Goal: Task Accomplishment & Management: Manage account settings

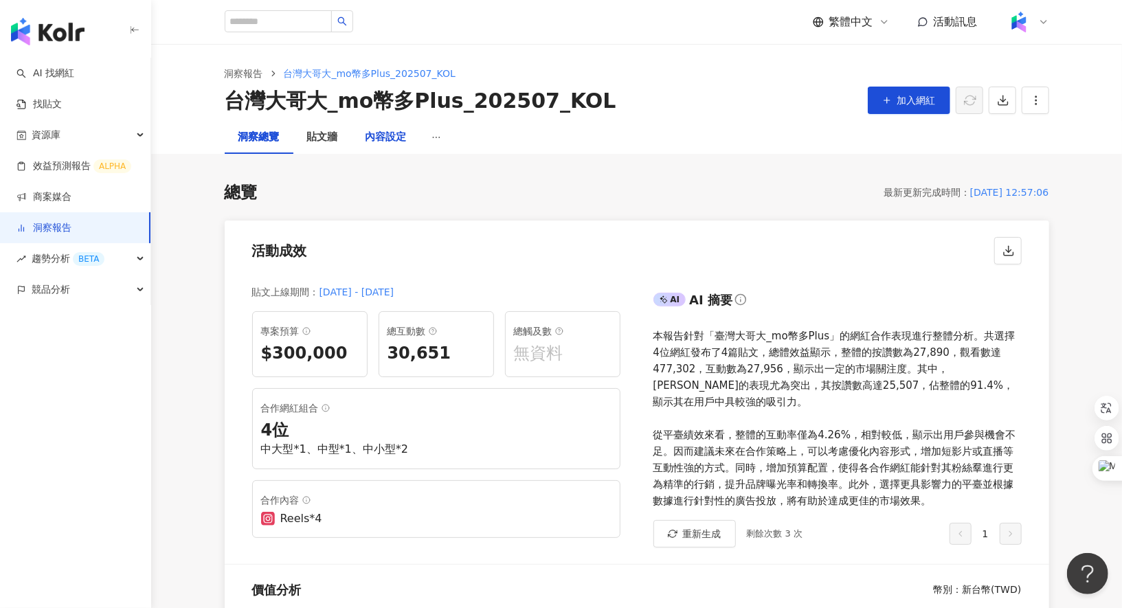
click at [399, 133] on div "內容設定" at bounding box center [386, 137] width 41 height 16
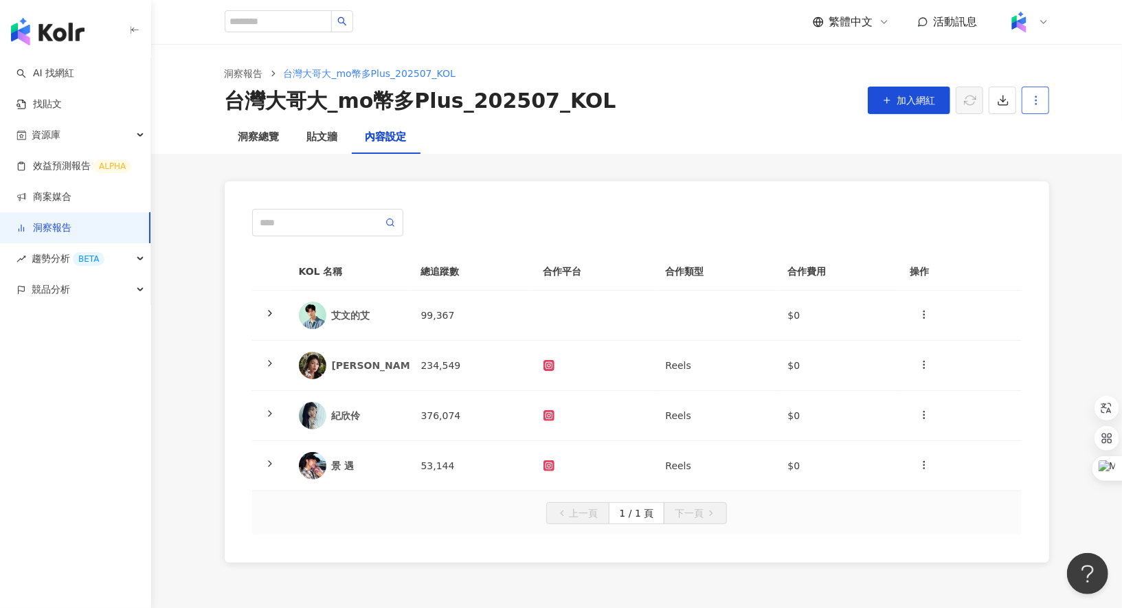
click at [1038, 95] on icon "button" at bounding box center [1036, 100] width 12 height 12
click at [1051, 140] on div "設定報告" at bounding box center [1060, 133] width 54 height 15
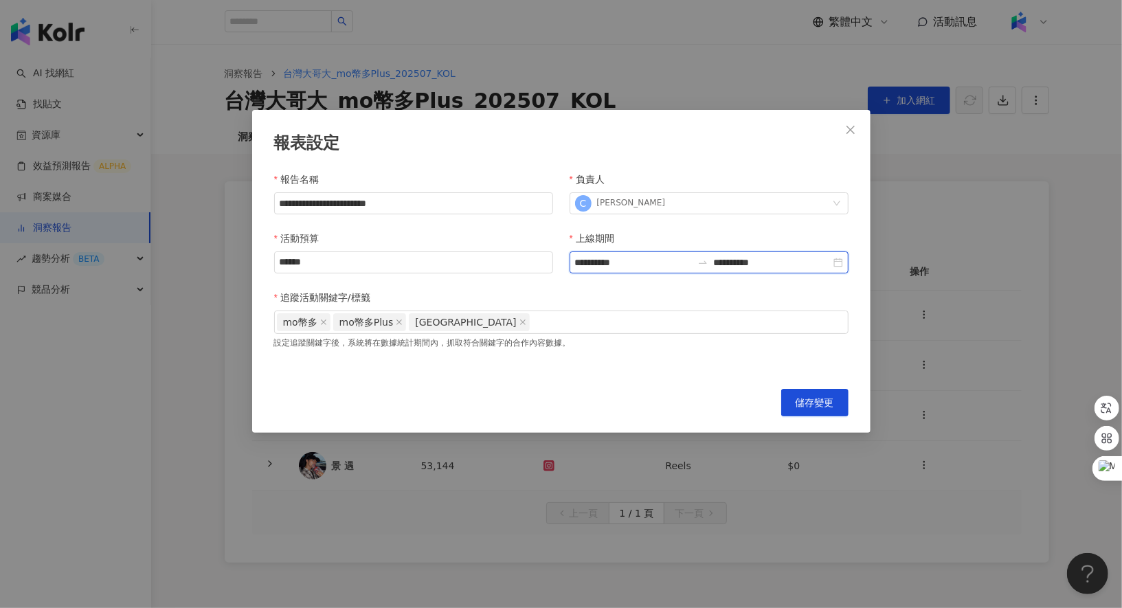
click at [769, 268] on input "**********" at bounding box center [772, 262] width 117 height 15
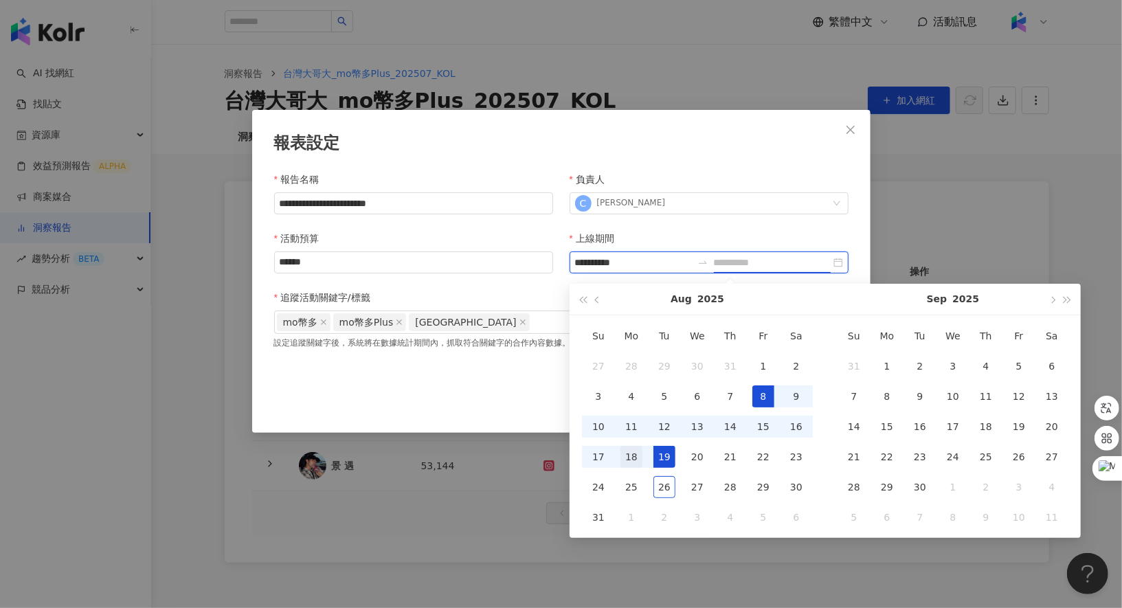
type input "**********"
click at [630, 457] on div "18" at bounding box center [632, 457] width 22 height 22
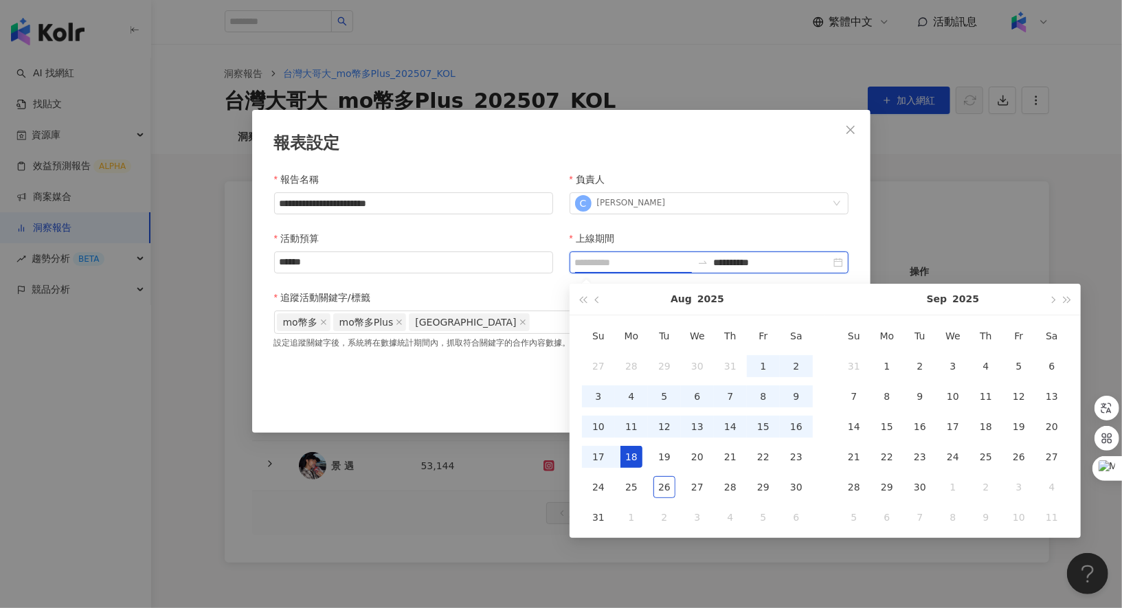
type input "**********"
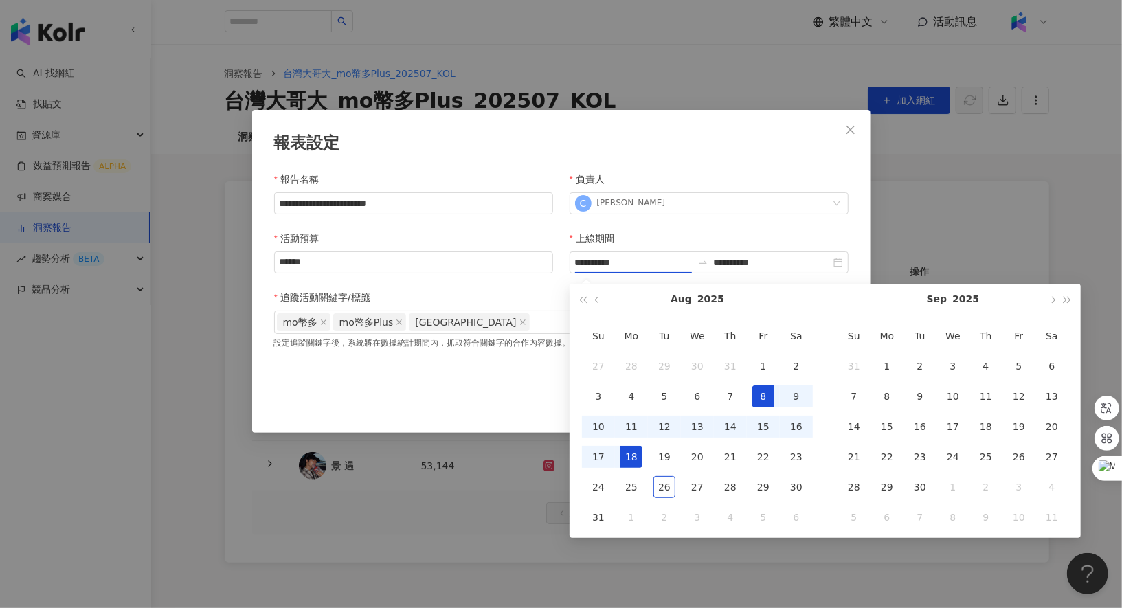
type input "**********"
click at [720, 231] on div "上線期間" at bounding box center [709, 241] width 279 height 21
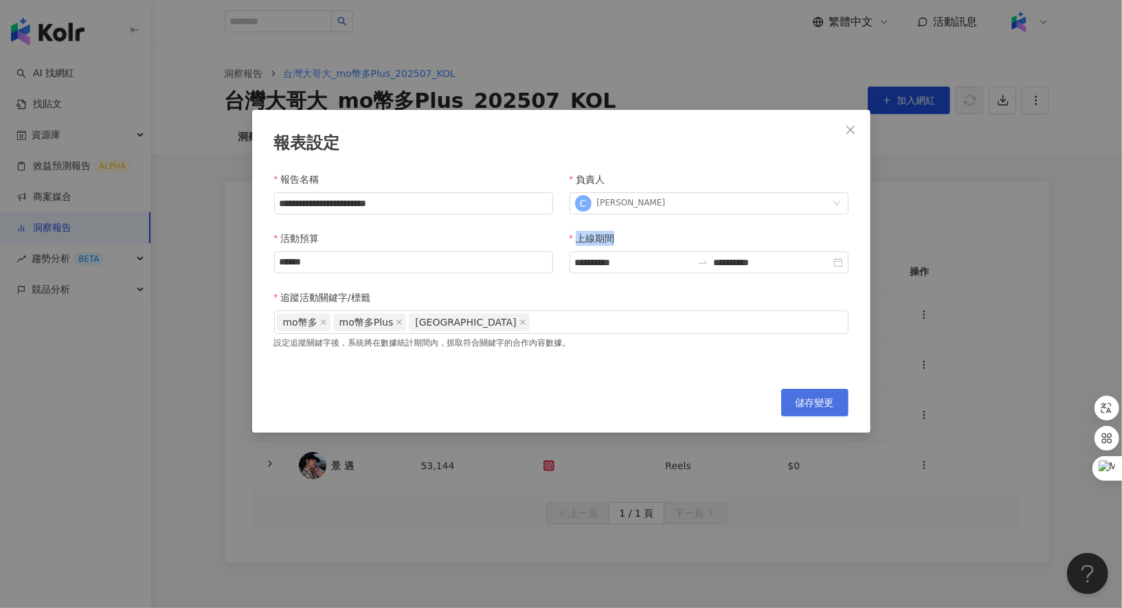
click at [814, 408] on span "儲存變更" at bounding box center [815, 402] width 38 height 11
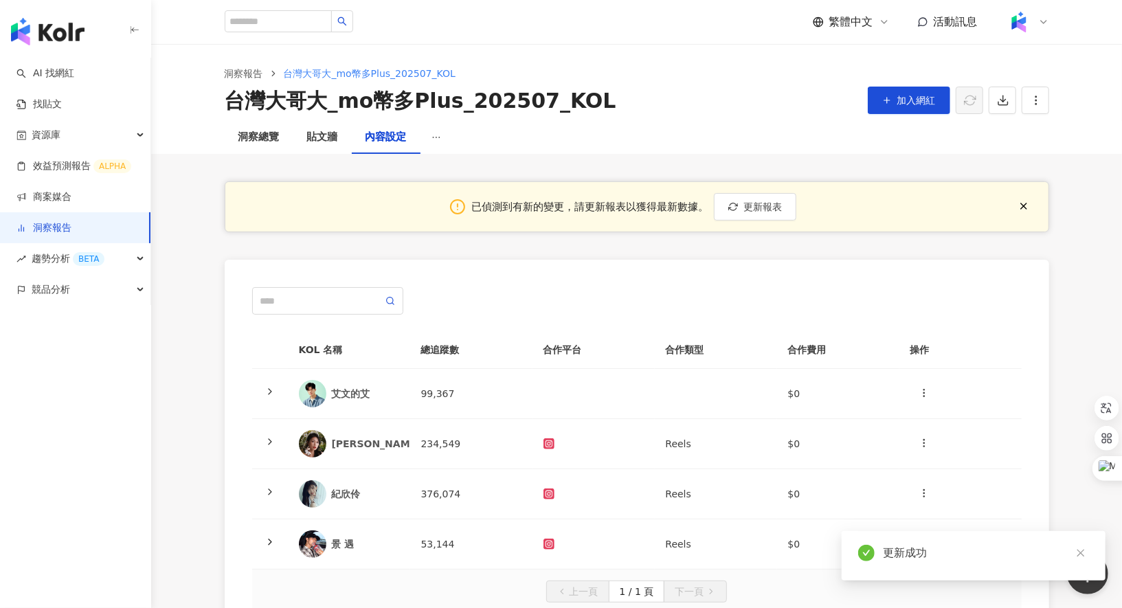
click at [336, 120] on div "洞察報告 台灣大哥大_mo幣多Plus_202507_KOL 台灣大哥大_mo幣多Plus_202507_KOL 加入網紅" at bounding box center [636, 82] width 971 height 77
click at [336, 125] on div "貼文牆" at bounding box center [322, 137] width 58 height 33
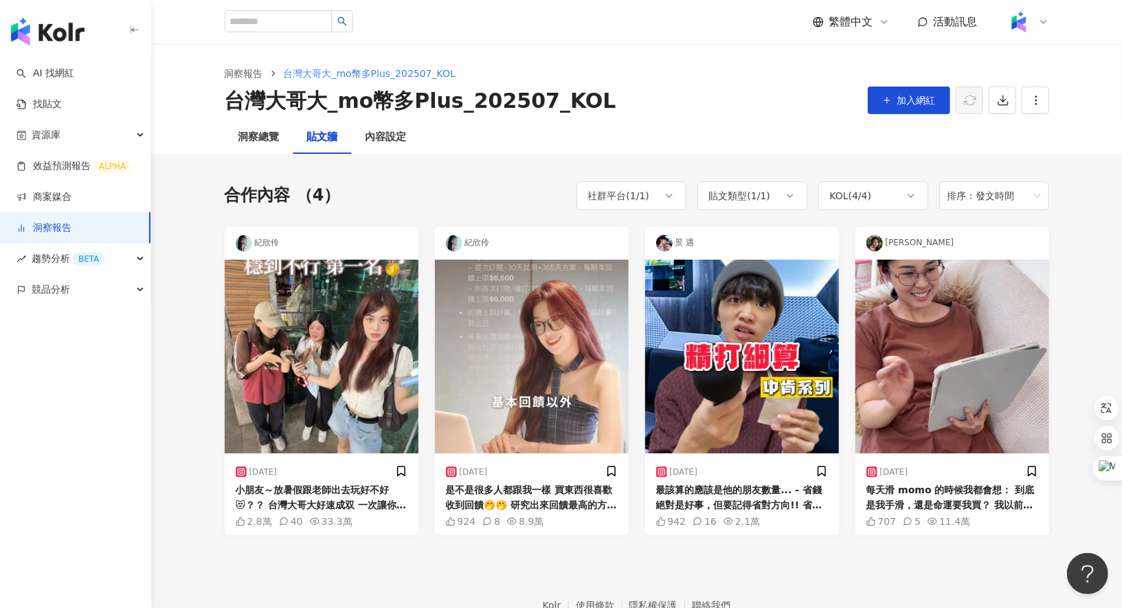
click at [316, 240] on div "紀欣伶" at bounding box center [322, 243] width 194 height 33
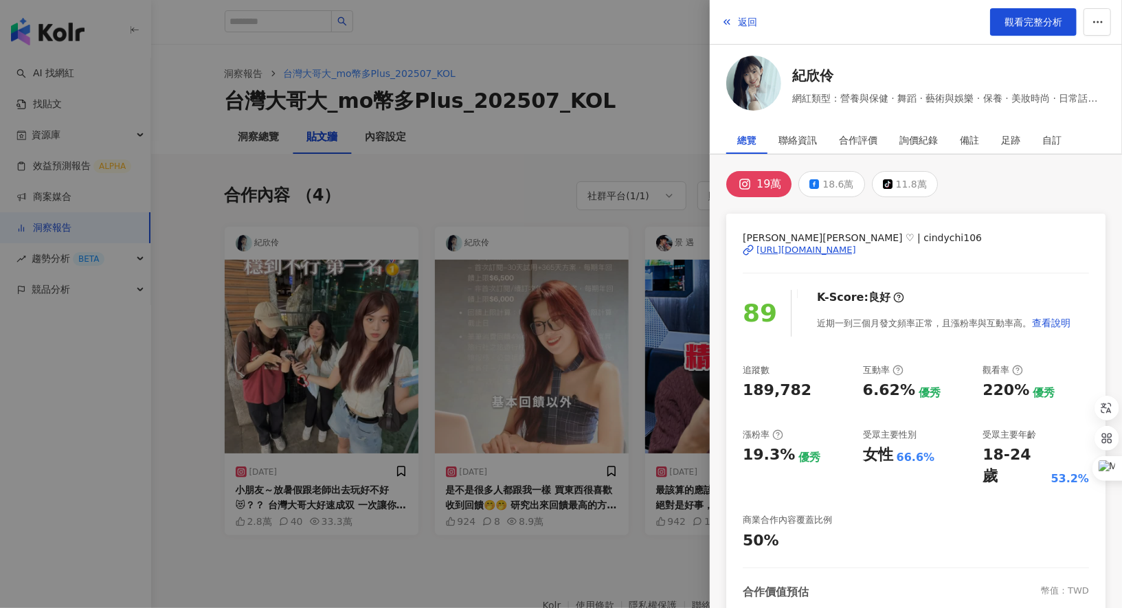
click at [535, 201] on div at bounding box center [561, 304] width 1122 height 608
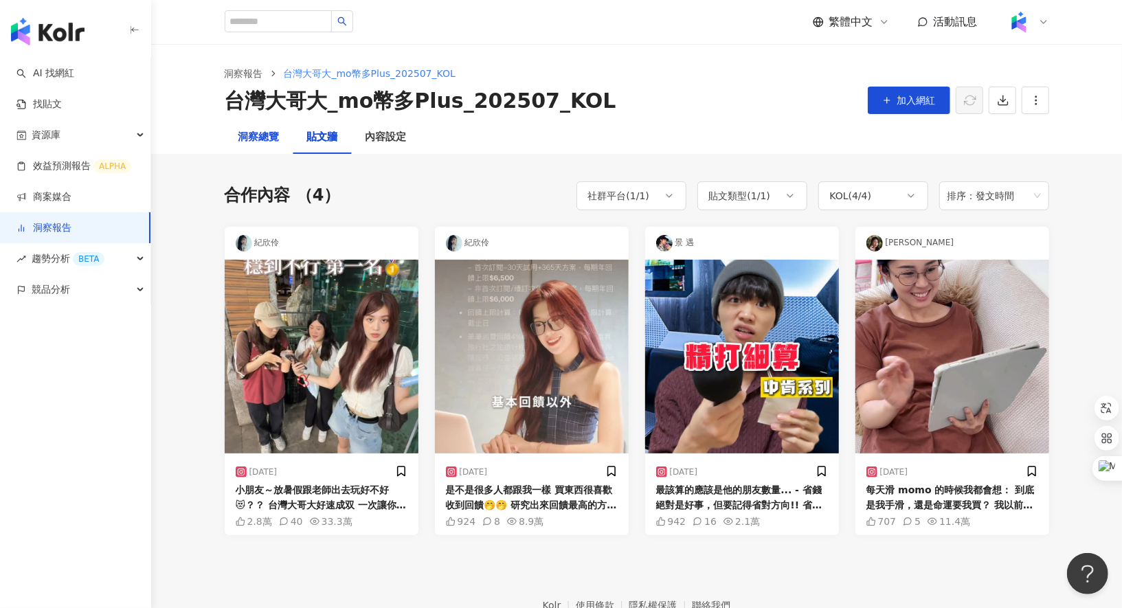
click at [263, 129] on div "洞察總覽" at bounding box center [258, 137] width 41 height 16
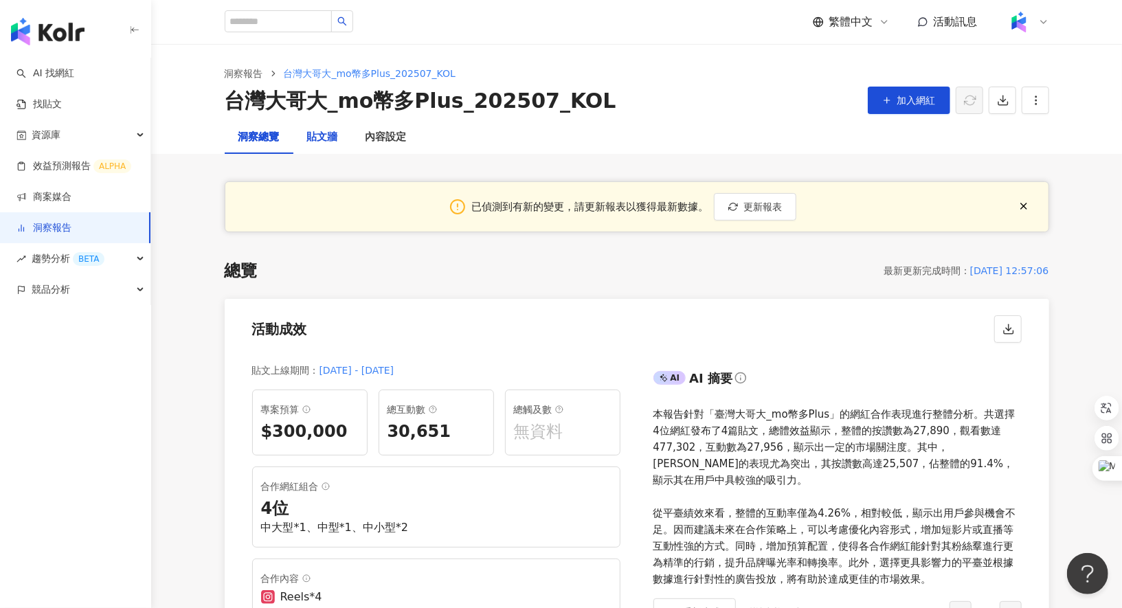
click at [310, 138] on div "貼文牆" at bounding box center [322, 137] width 31 height 16
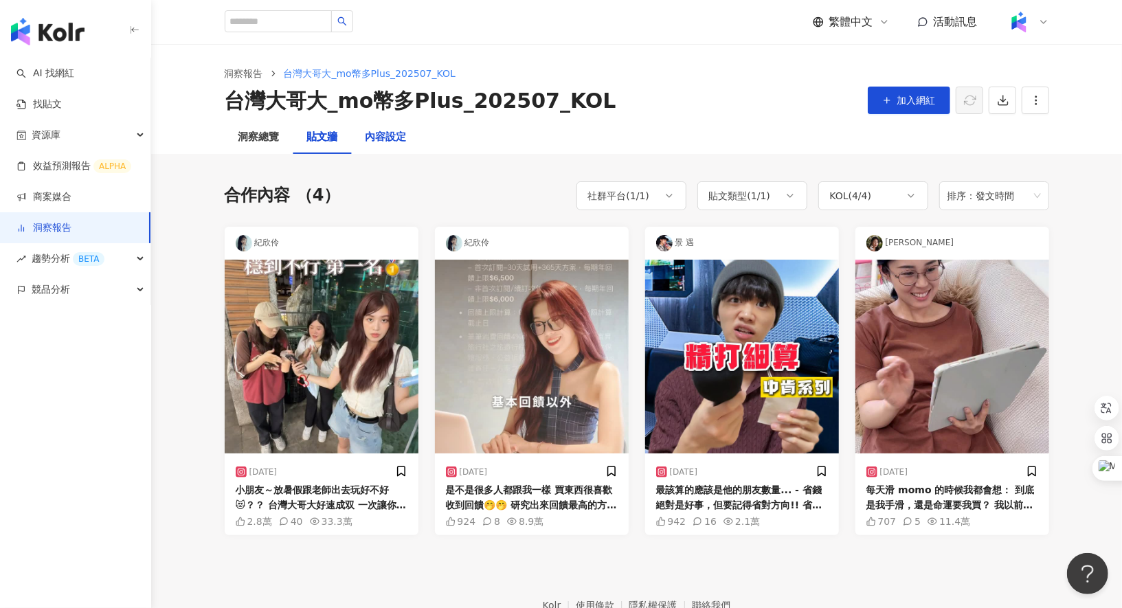
click at [392, 137] on div "內容設定" at bounding box center [386, 137] width 41 height 16
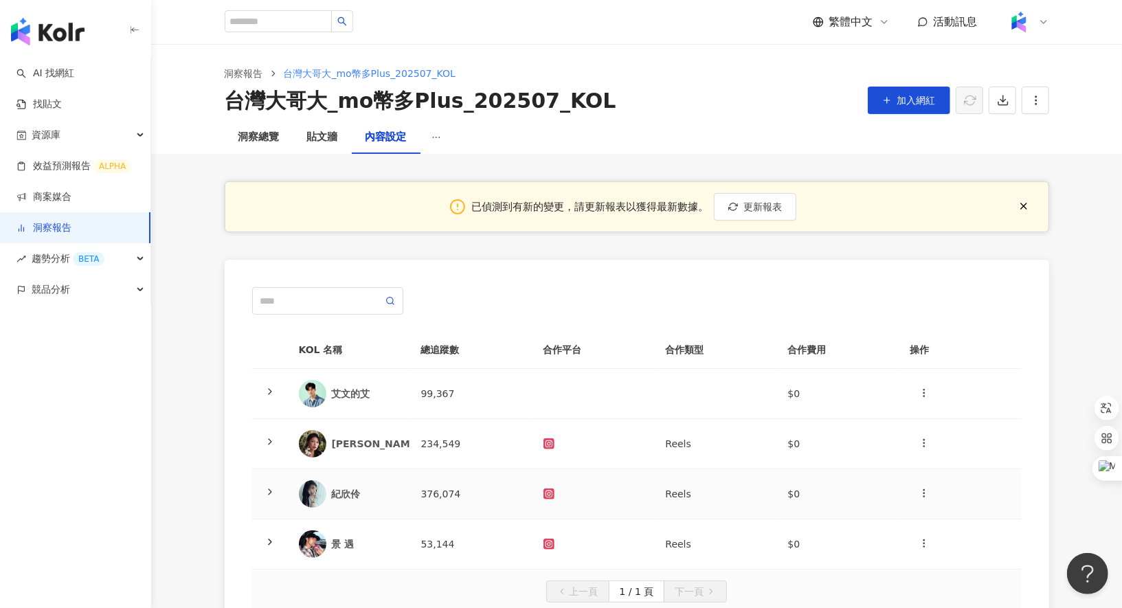
click at [269, 490] on icon at bounding box center [270, 492] width 11 height 11
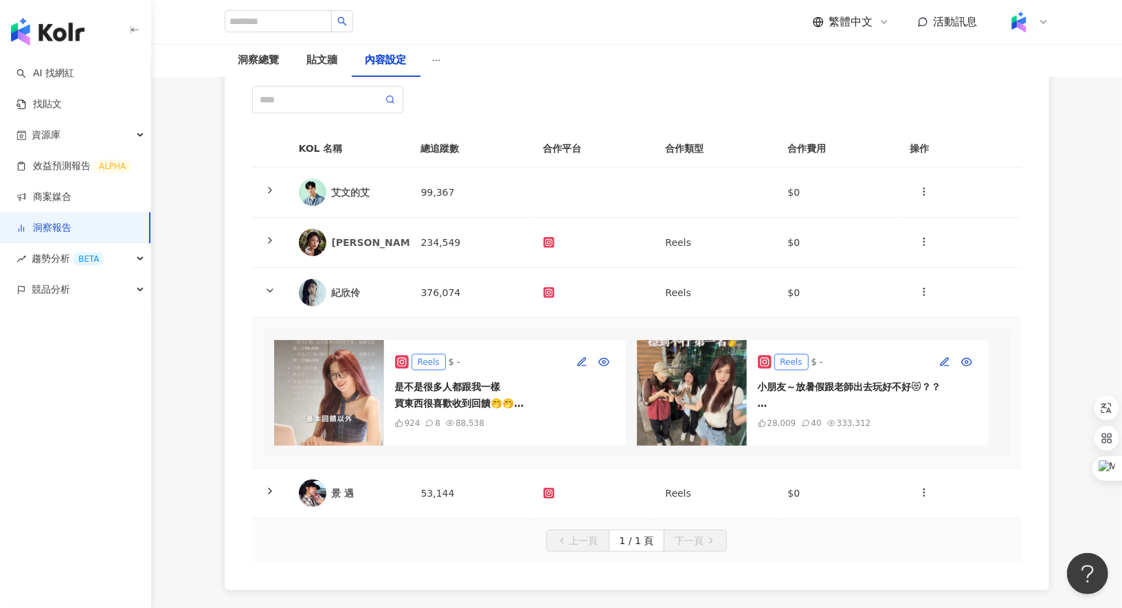
scroll to position [216, 0]
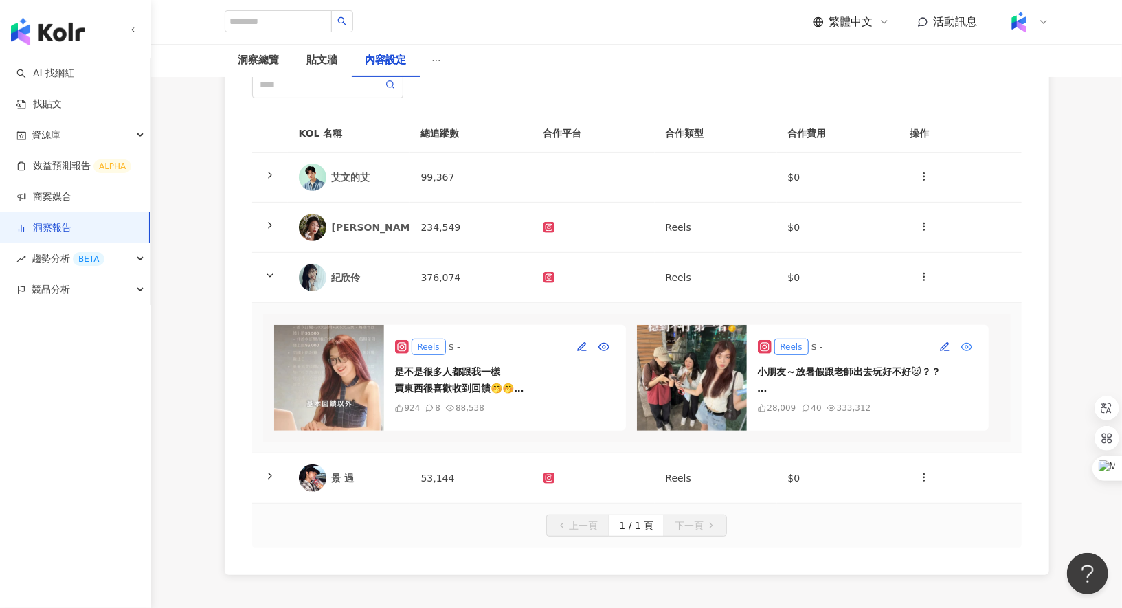
click at [970, 343] on icon "button" at bounding box center [966, 347] width 10 height 8
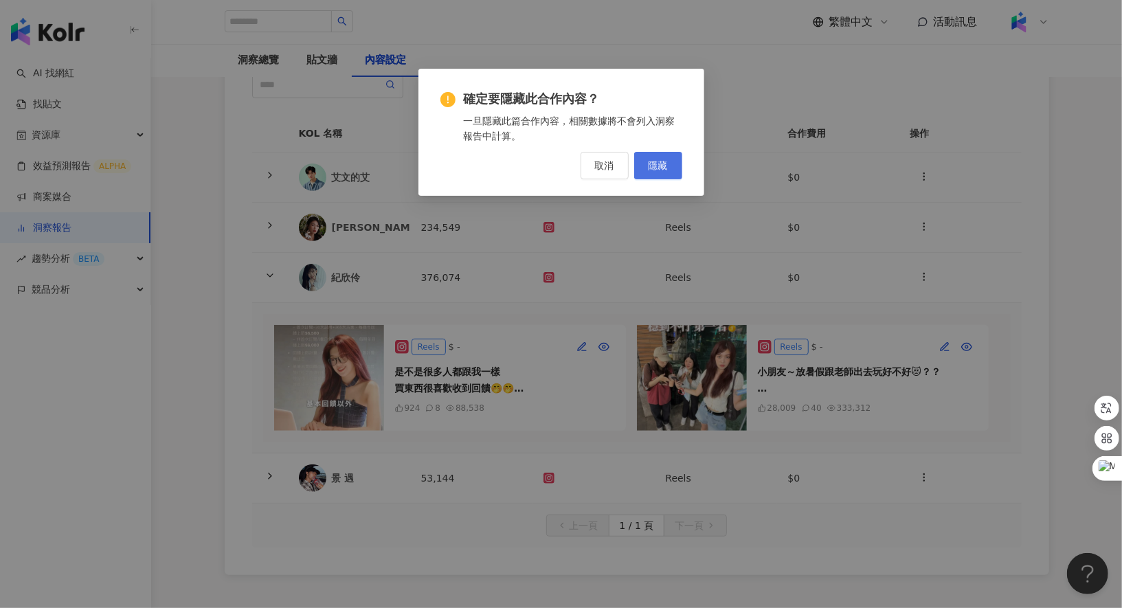
click at [668, 163] on button "隱藏" at bounding box center [658, 165] width 48 height 27
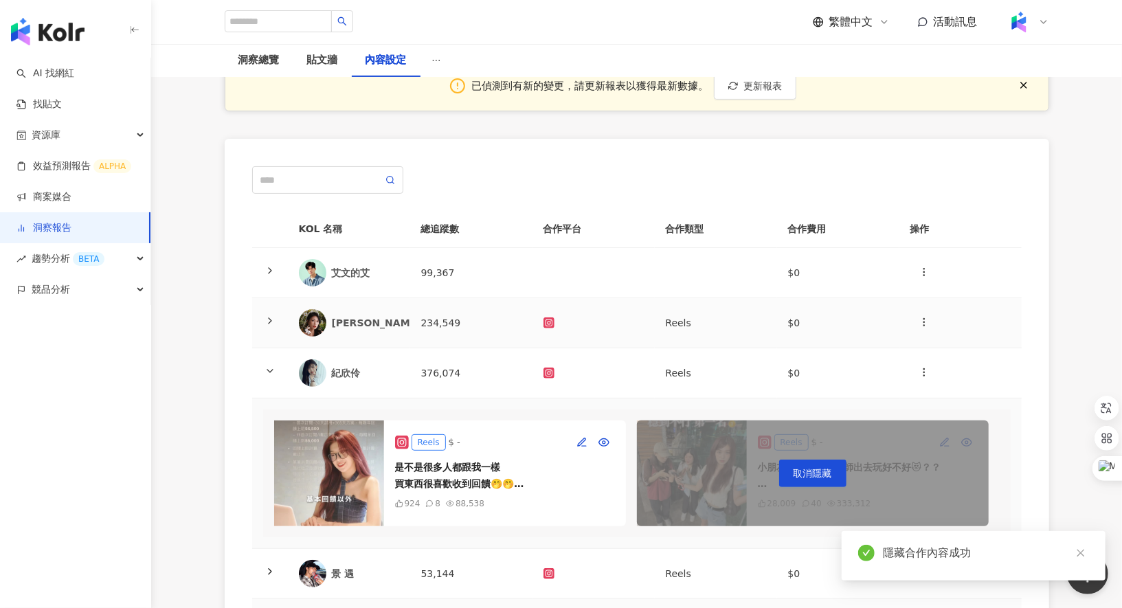
scroll to position [0, 0]
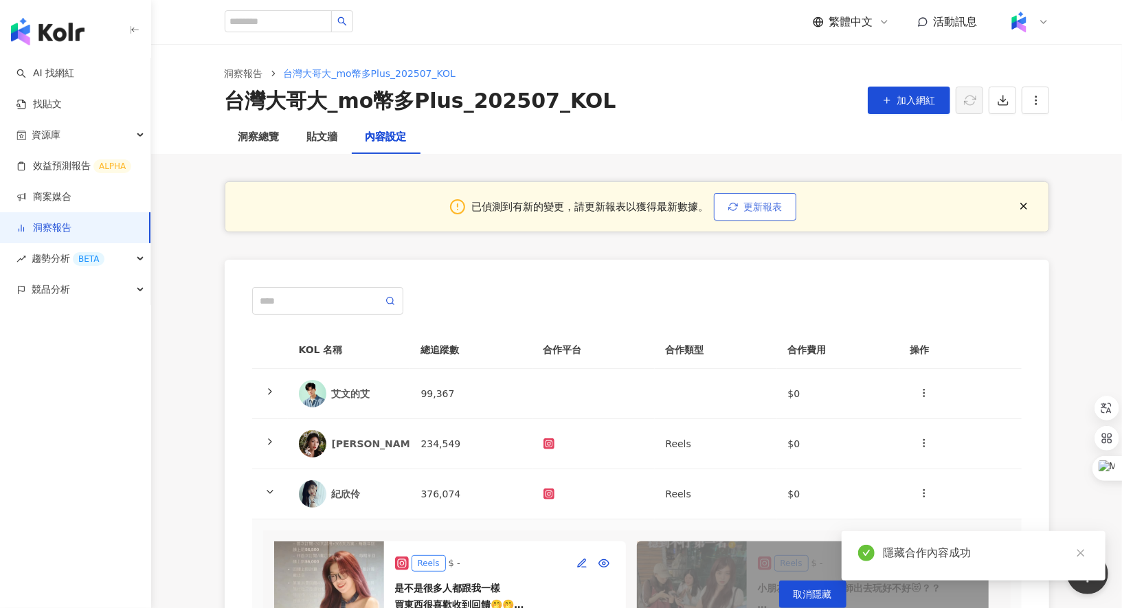
click at [770, 209] on span "更新報表" at bounding box center [763, 206] width 38 height 11
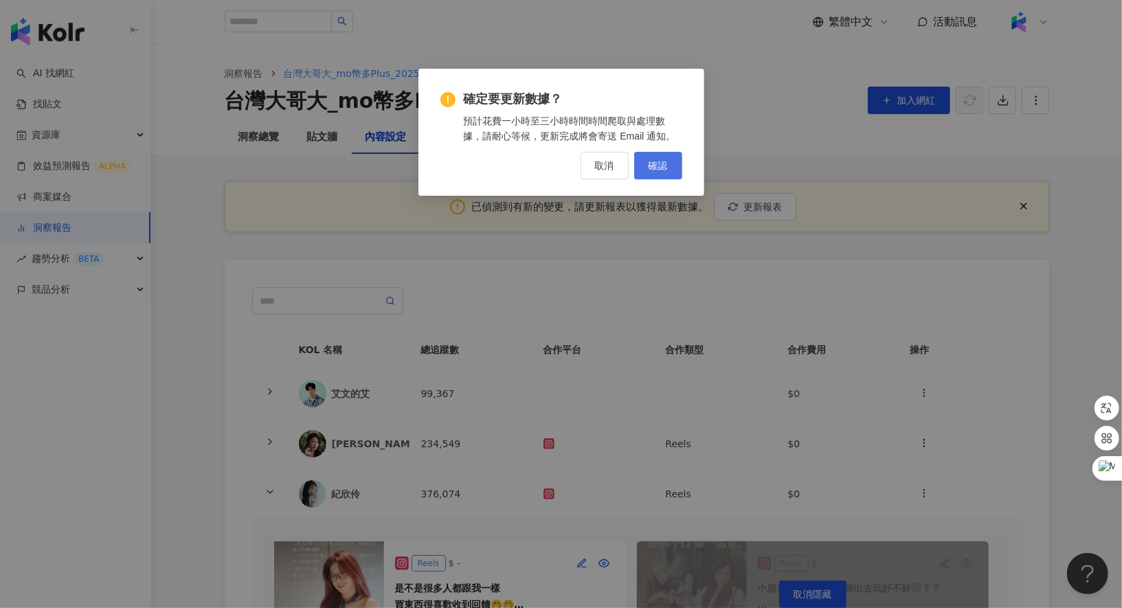
click at [669, 168] on button "確認" at bounding box center [658, 165] width 48 height 27
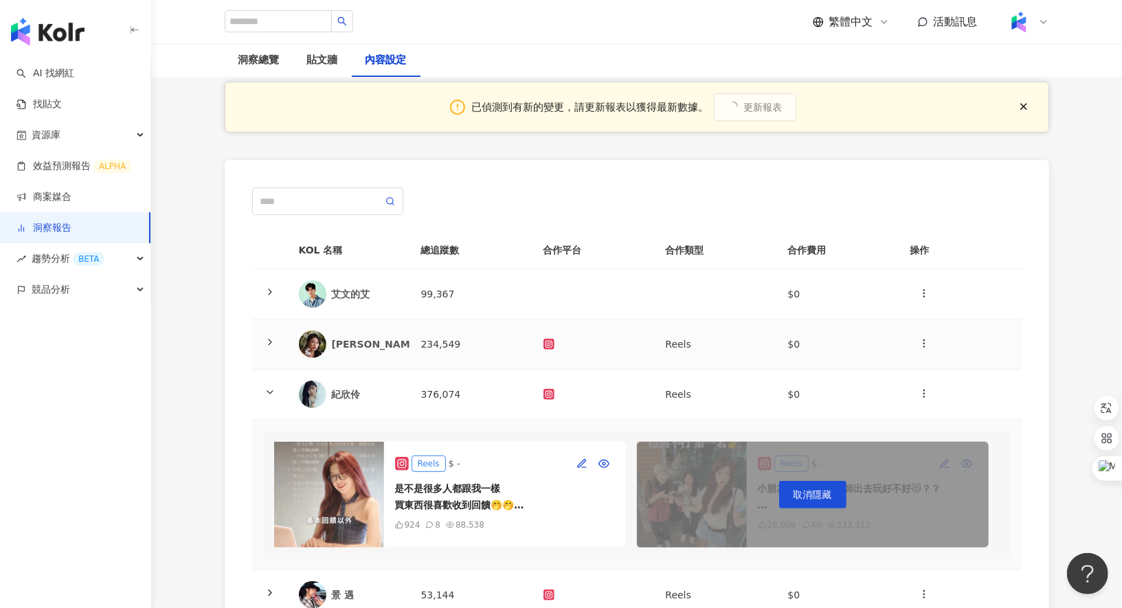
scroll to position [36, 0]
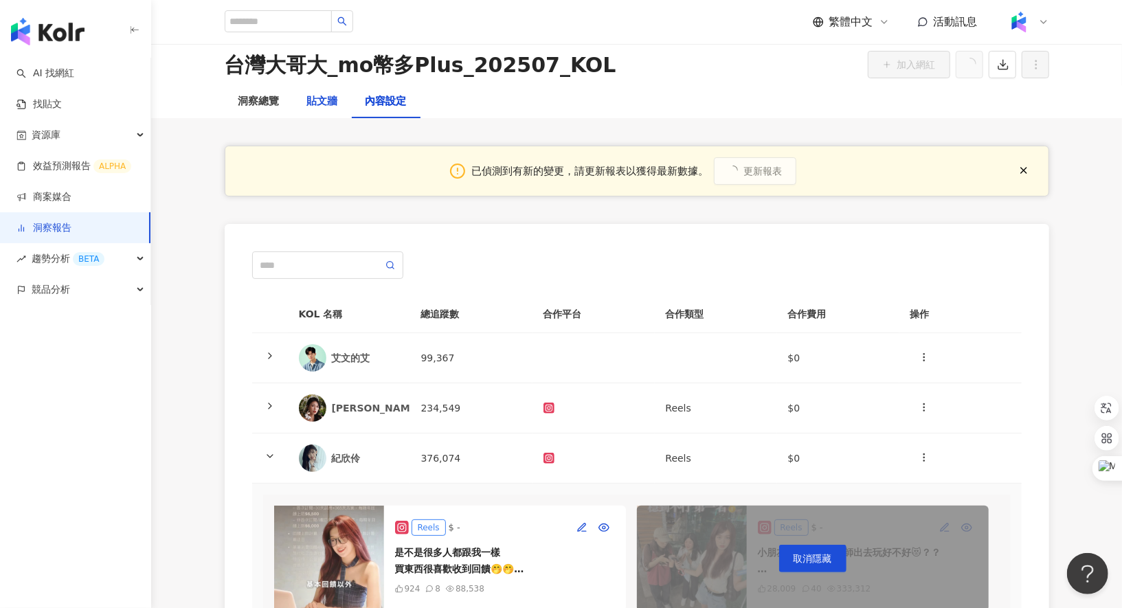
click at [328, 104] on div "貼文牆" at bounding box center [322, 101] width 31 height 16
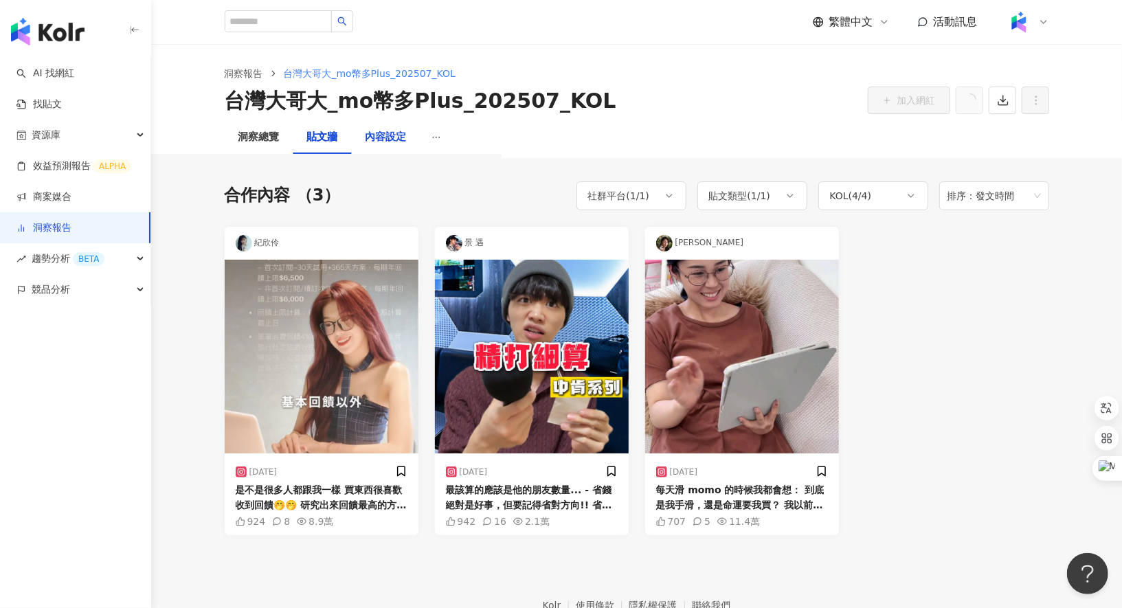
click at [375, 141] on div "內容設定" at bounding box center [386, 137] width 41 height 16
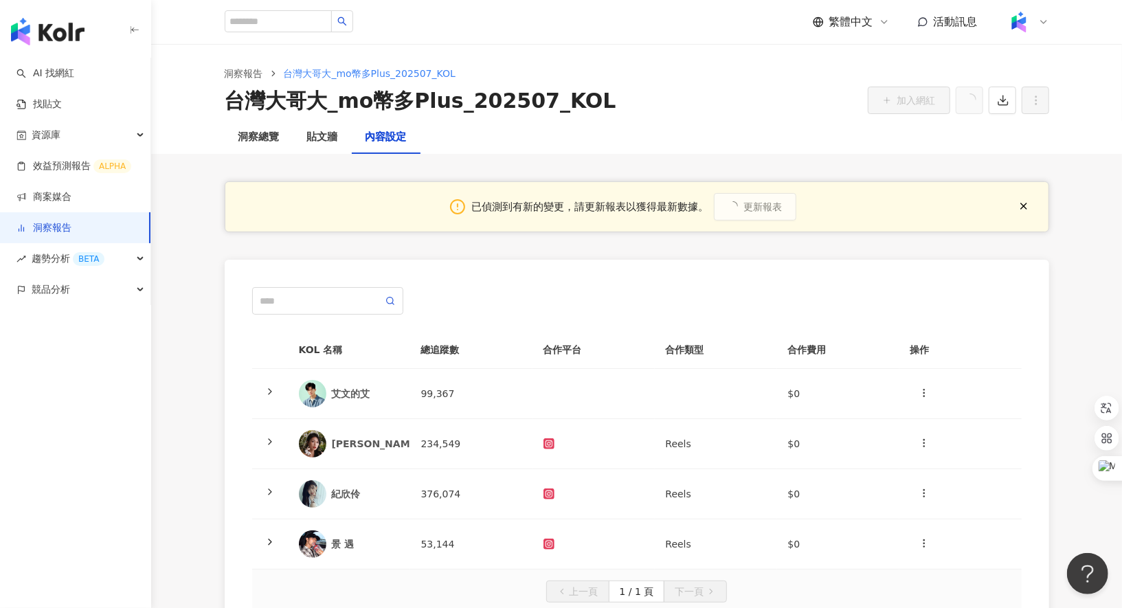
scroll to position [5, 0]
